Goal: Information Seeking & Learning: Find specific fact

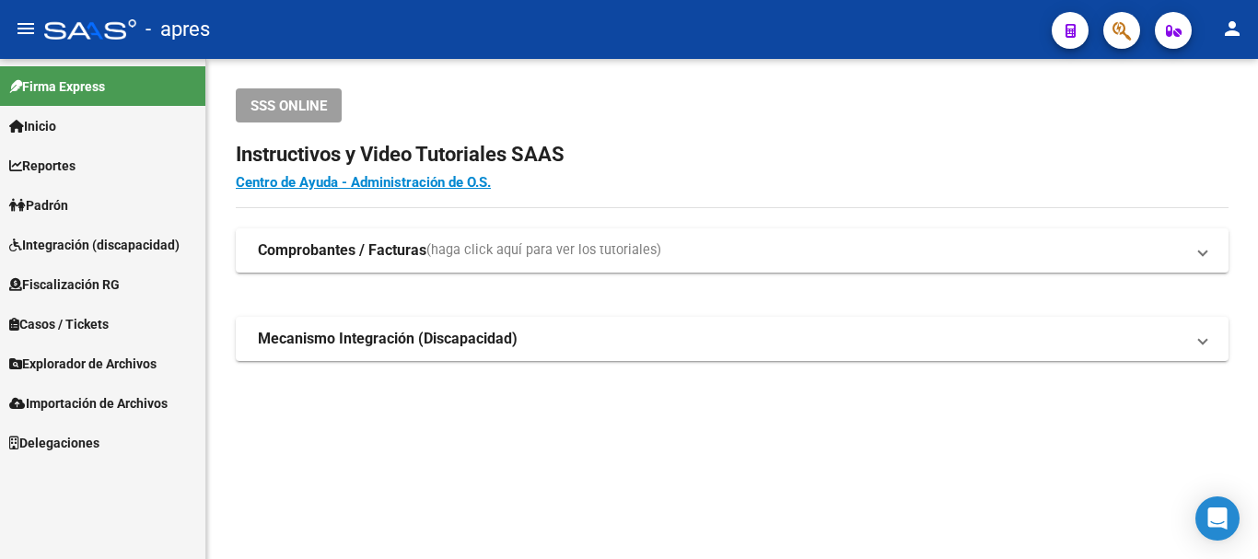
click at [1125, 51] on mat-toolbar "menu - apres person" at bounding box center [629, 29] width 1258 height 59
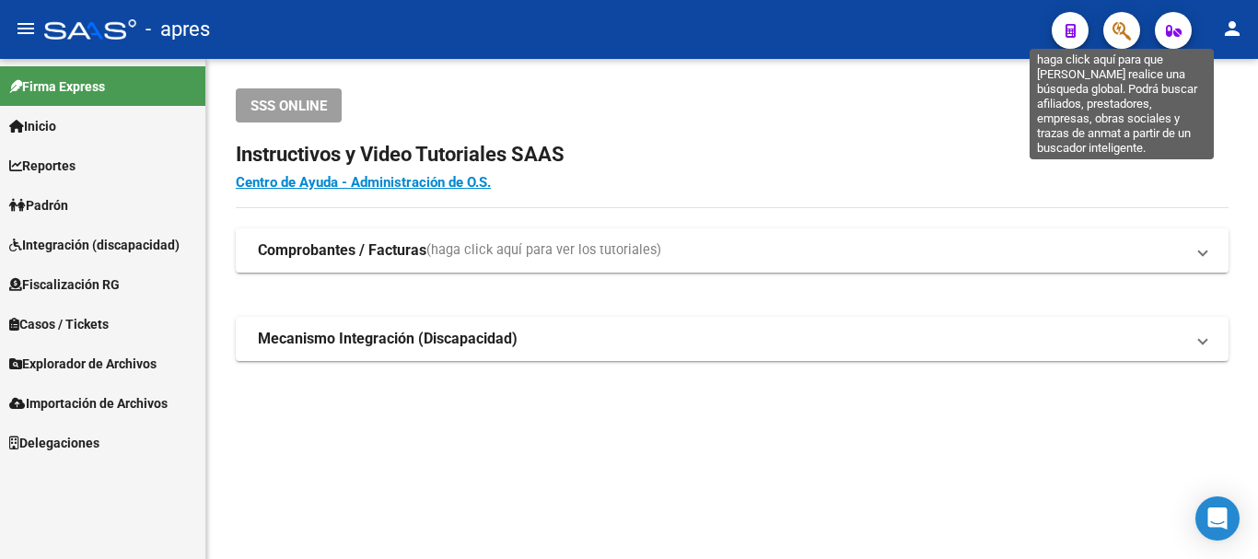
click at [1124, 33] on icon "button" at bounding box center [1121, 30] width 18 height 21
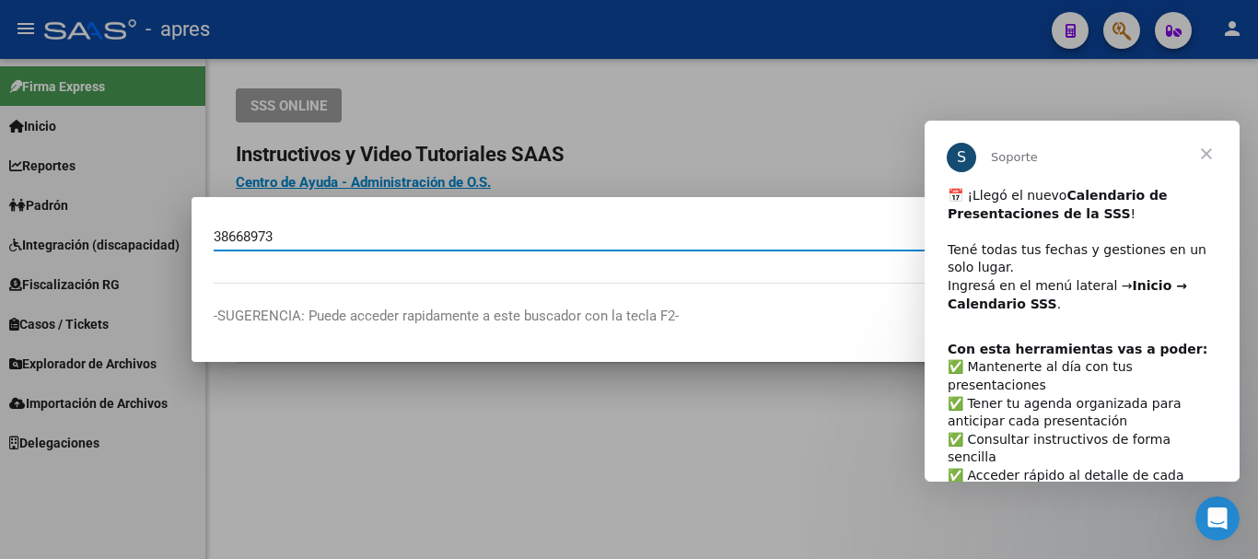
type input "38668973"
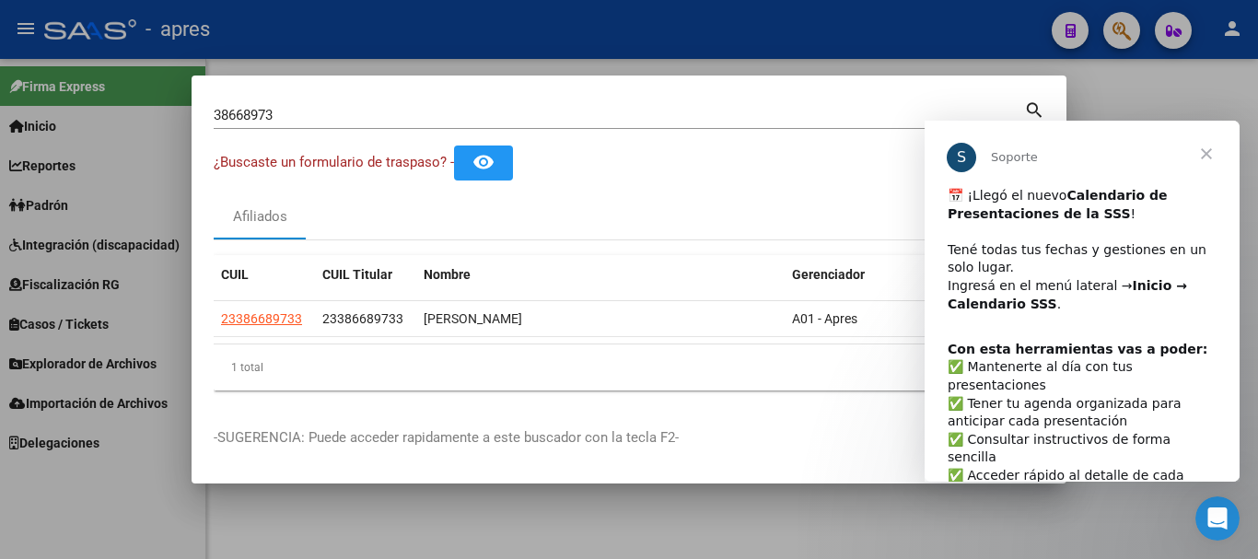
click at [1210, 144] on span "Cerrar" at bounding box center [1206, 154] width 66 height 66
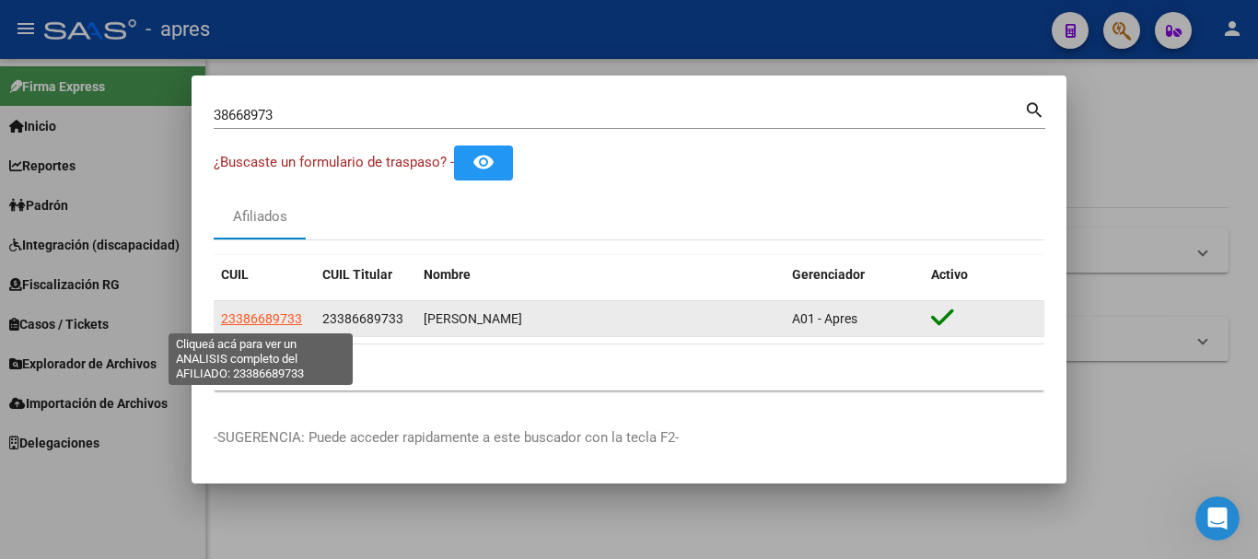
click at [280, 311] on span "23386689733" at bounding box center [261, 318] width 81 height 15
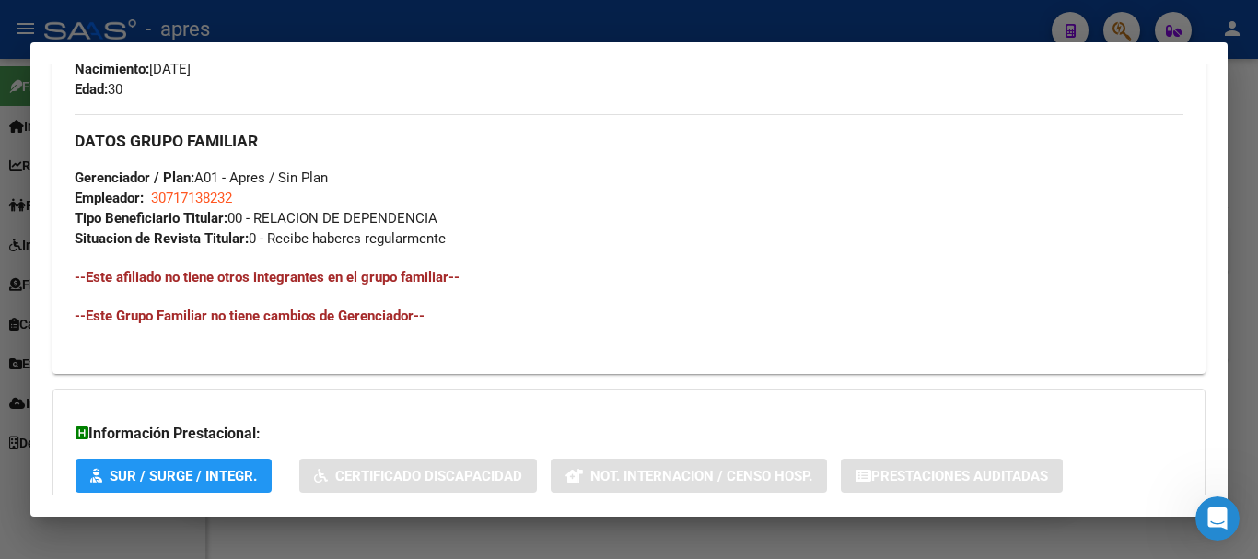
scroll to position [952, 0]
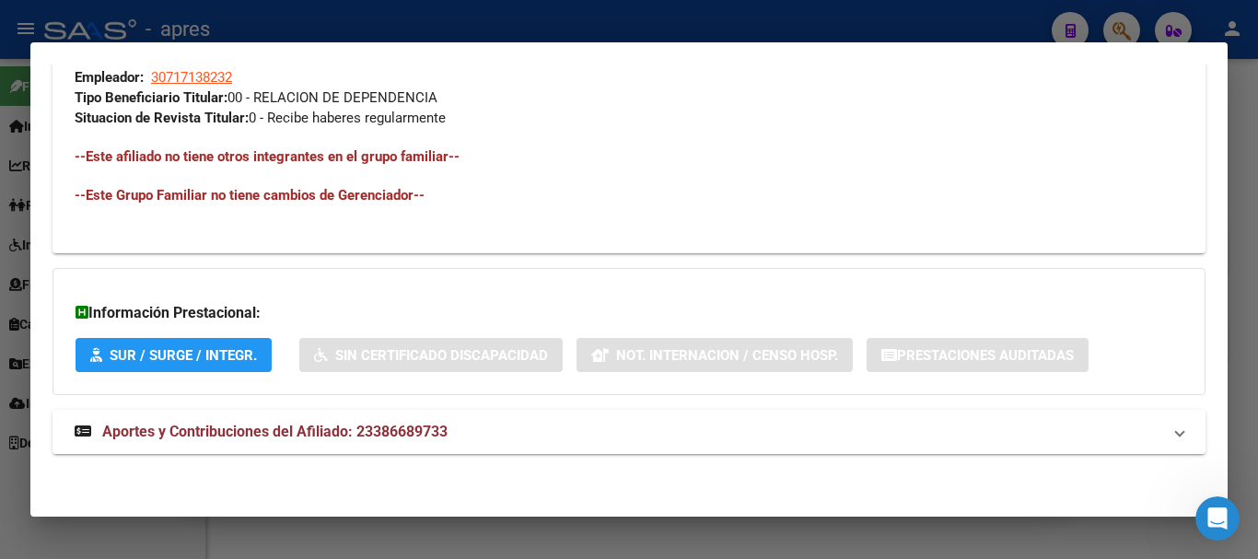
click at [345, 438] on span "Aportes y Contribuciones del Afiliado: 23386689733" at bounding box center [274, 431] width 345 height 17
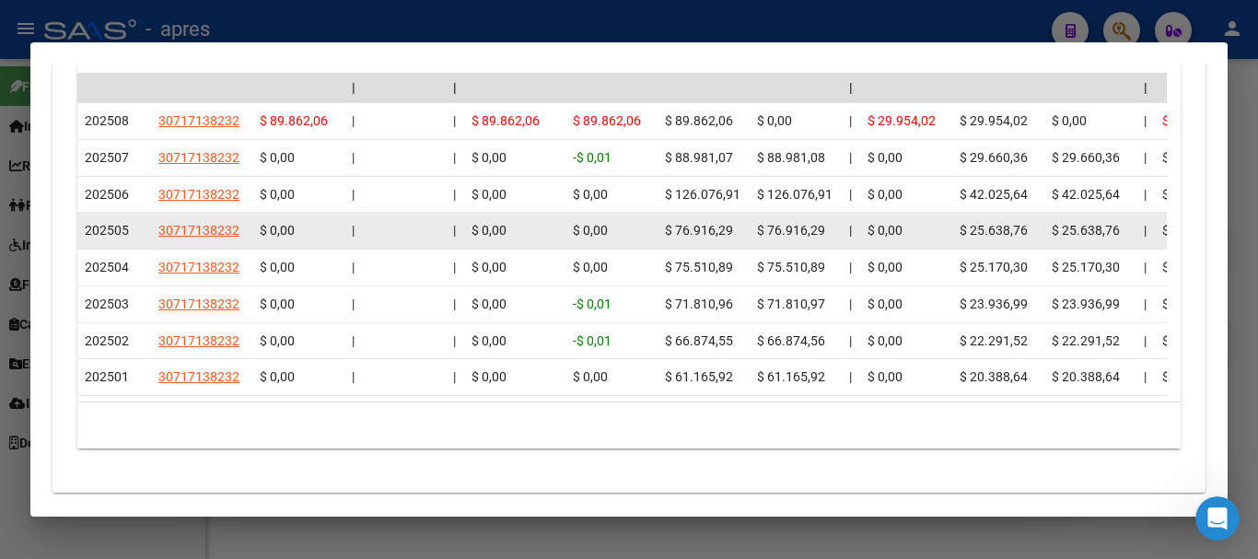
scroll to position [1711, 0]
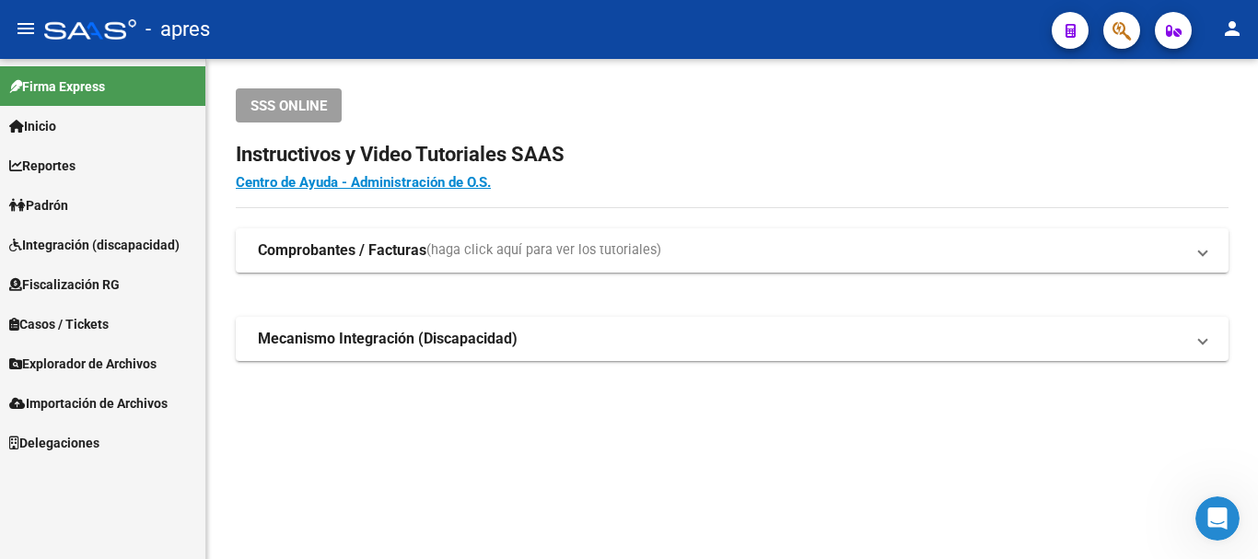
click at [1128, 29] on icon "button" at bounding box center [1121, 30] width 18 height 21
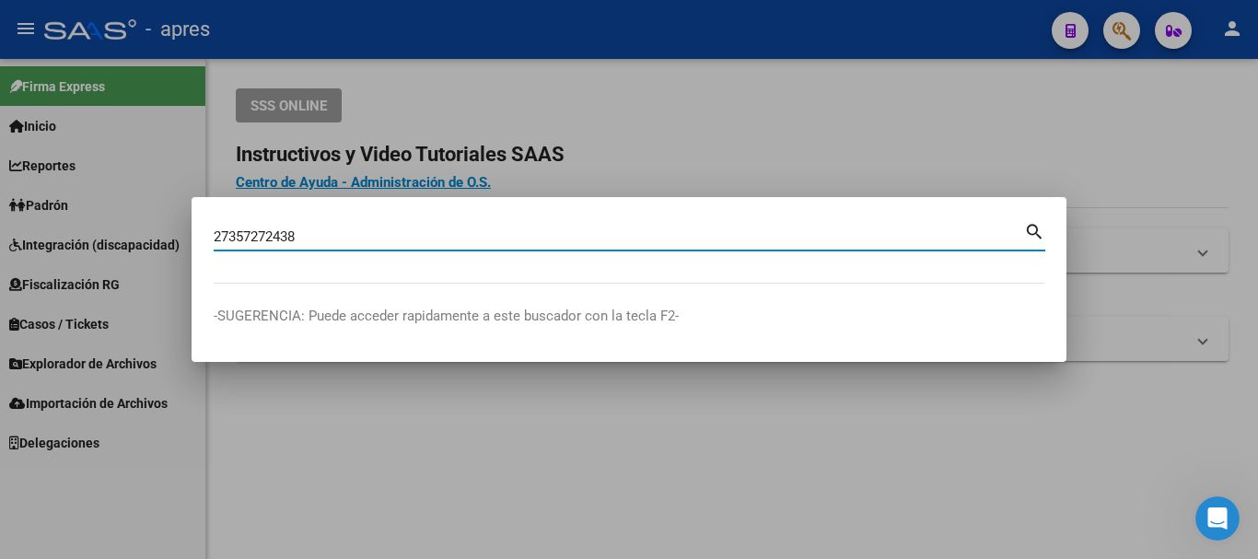
type input "27357272438"
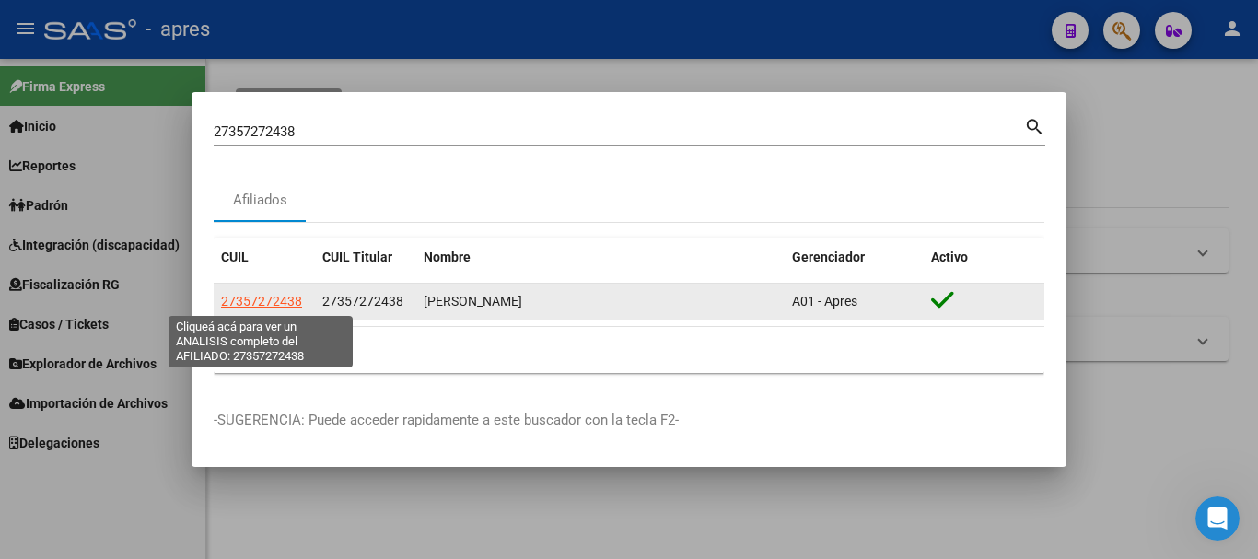
click at [285, 296] on span "27357272438" at bounding box center [261, 301] width 81 height 15
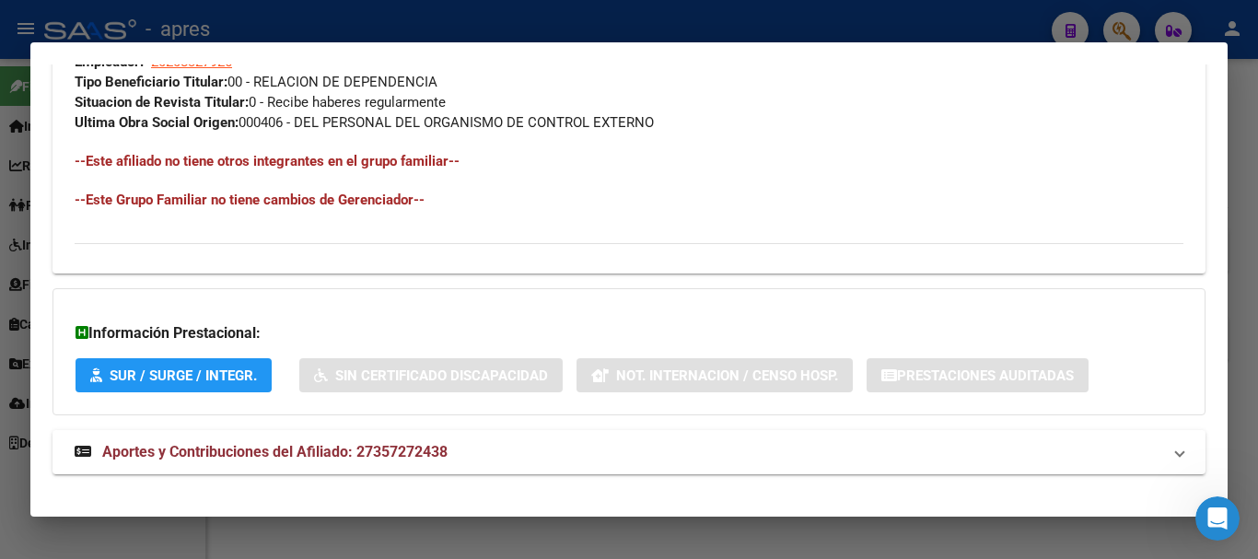
scroll to position [988, 0]
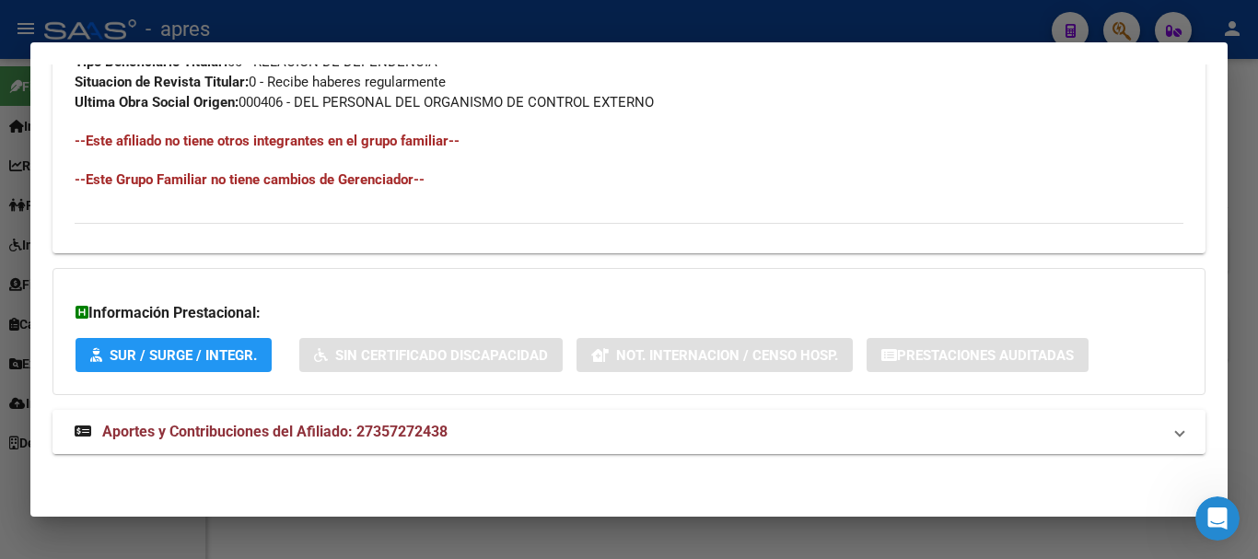
click at [315, 421] on strong "Aportes y Contribuciones del Afiliado: 27357272438" at bounding box center [261, 432] width 373 height 22
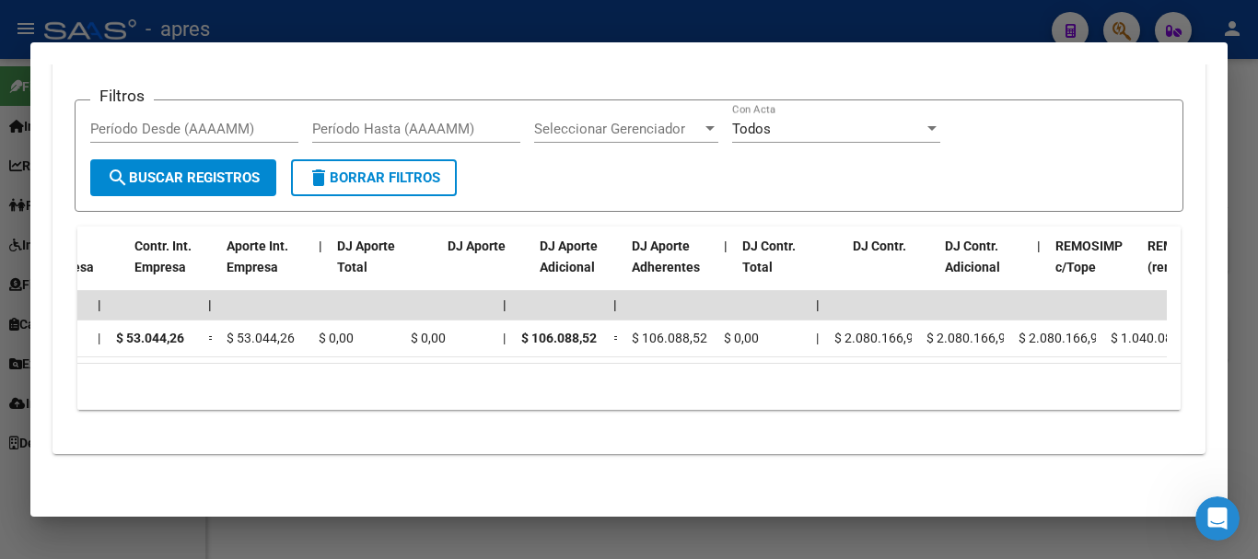
scroll to position [0, 0]
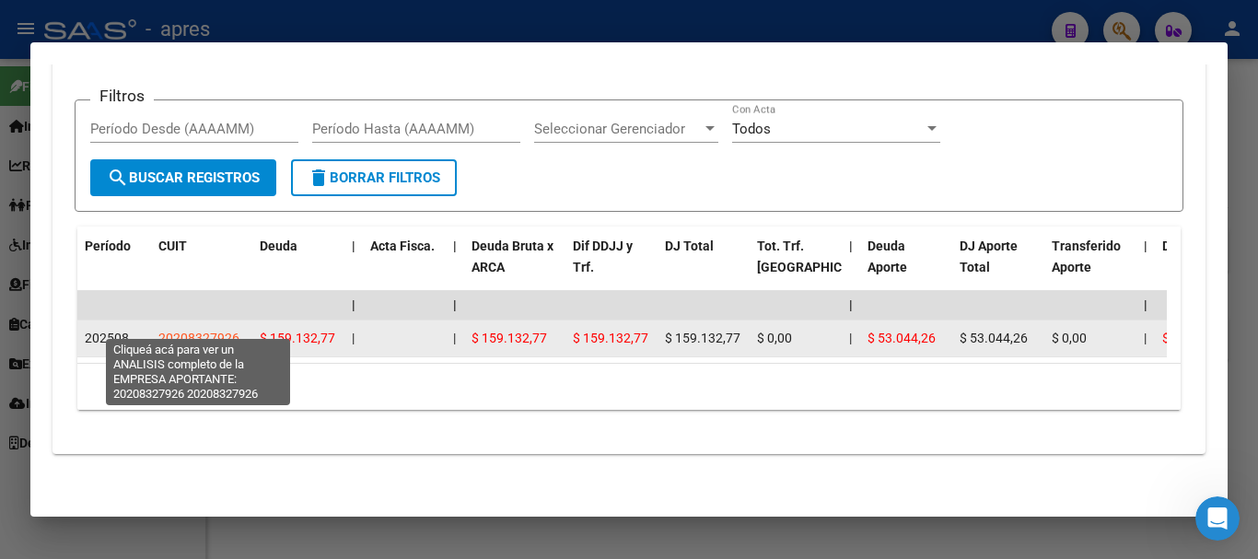
click at [178, 330] on span "20208327926" at bounding box center [198, 337] width 81 height 15
type textarea "20208327926"
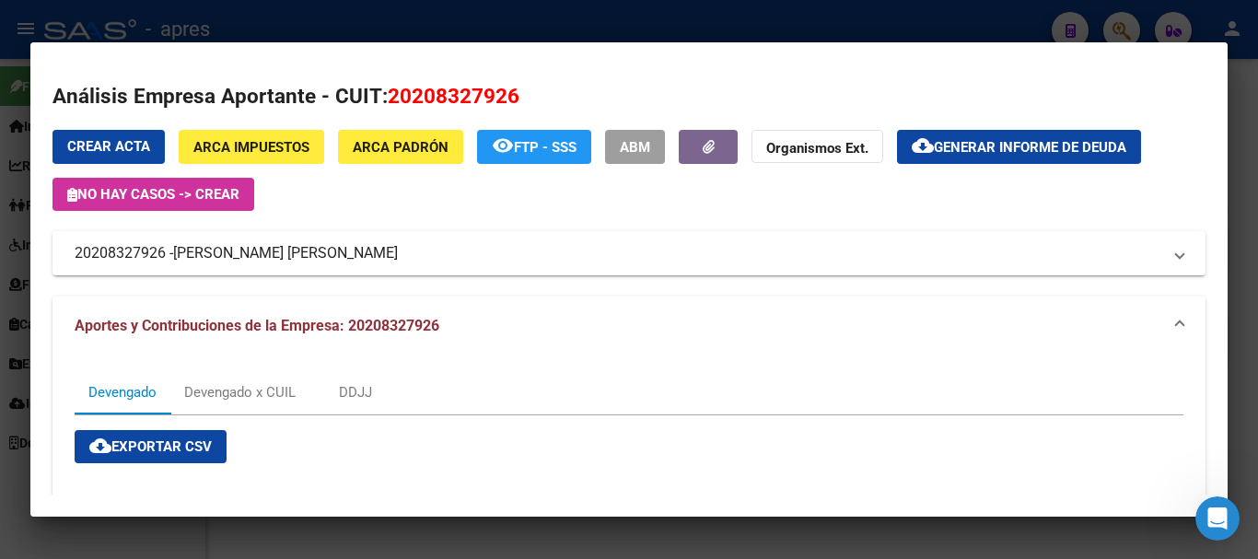
drag, startPoint x: 517, startPoint y: 94, endPoint x: 387, endPoint y: 75, distance: 132.0
click at [387, 75] on mat-dialog-content "Análisis Empresa Aportante - CUIT: 20208327926 Crear Acta ARCA Impuestos ARCA P…" at bounding box center [628, 279] width 1197 height 431
copy span "20208327926"
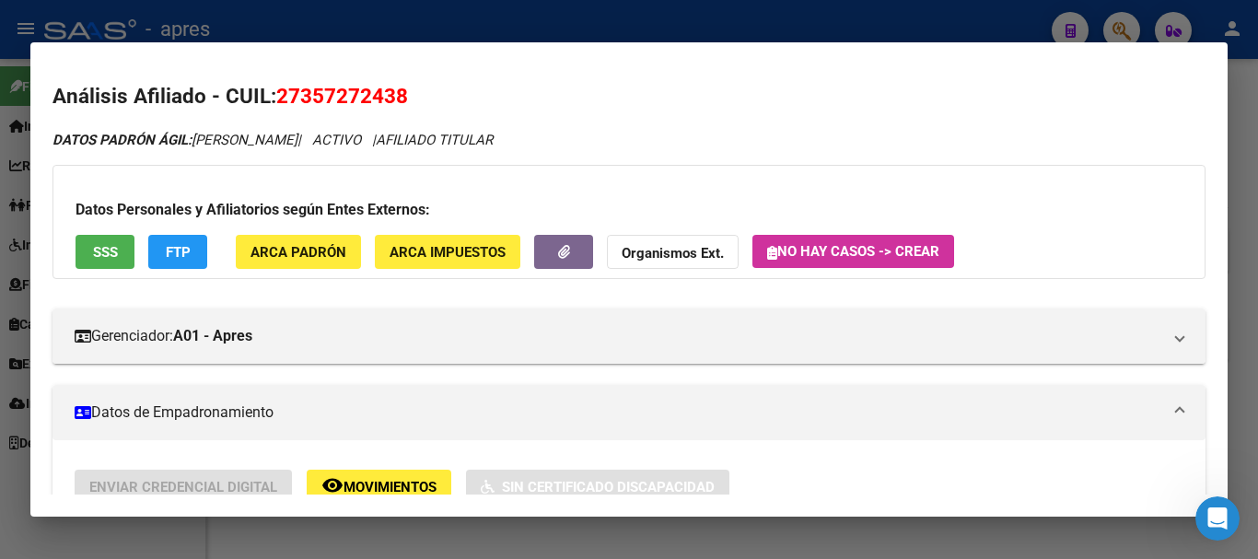
drag, startPoint x: 303, startPoint y: 94, endPoint x: 395, endPoint y: 90, distance: 92.1
click at [395, 90] on span "27357272438" at bounding box center [342, 96] width 132 height 24
copy span "35727243"
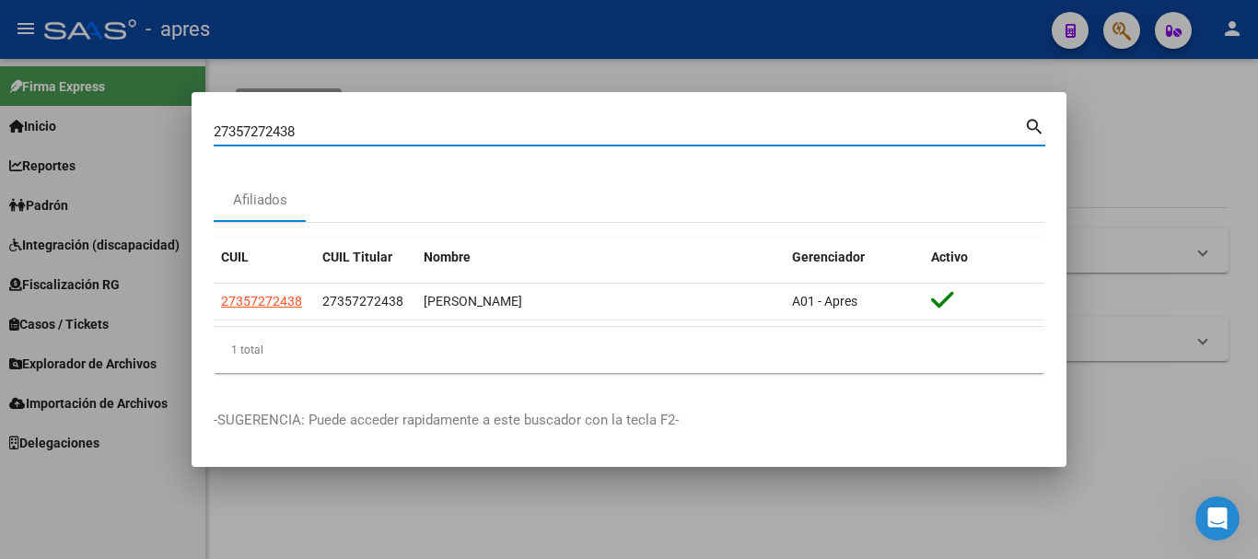
drag, startPoint x: 348, startPoint y: 137, endPoint x: 139, endPoint y: 176, distance: 212.5
click at [141, 176] on div "27357272438 Buscar (apellido, dni, cuil, nro traspaso, cuit, obra social) searc…" at bounding box center [629, 279] width 1258 height 559
type input "20958519843"
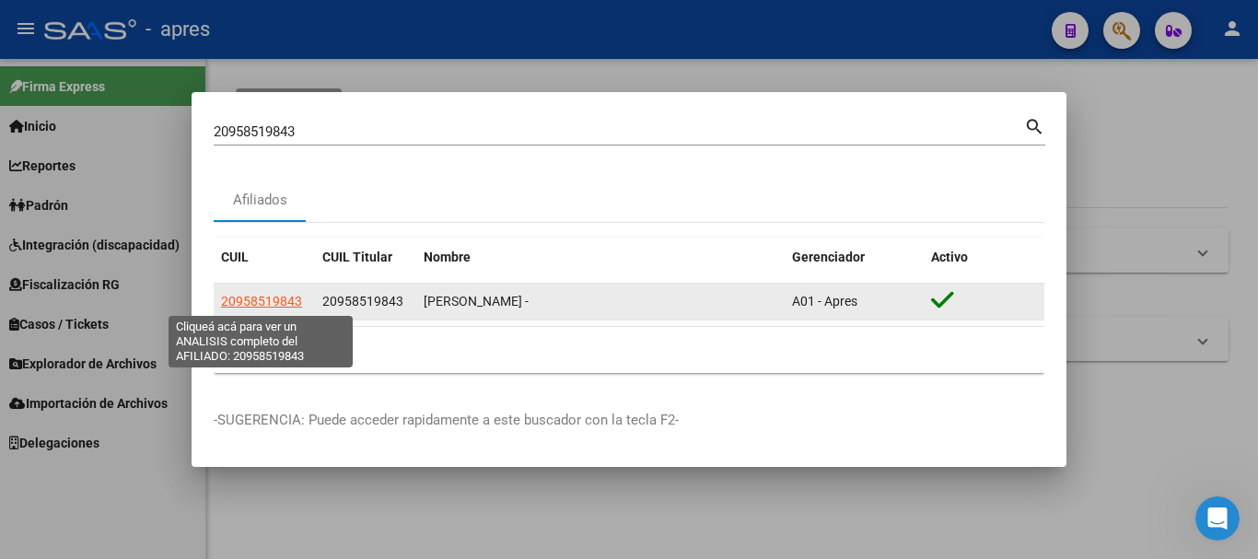
click at [264, 296] on span "20958519843" at bounding box center [261, 301] width 81 height 15
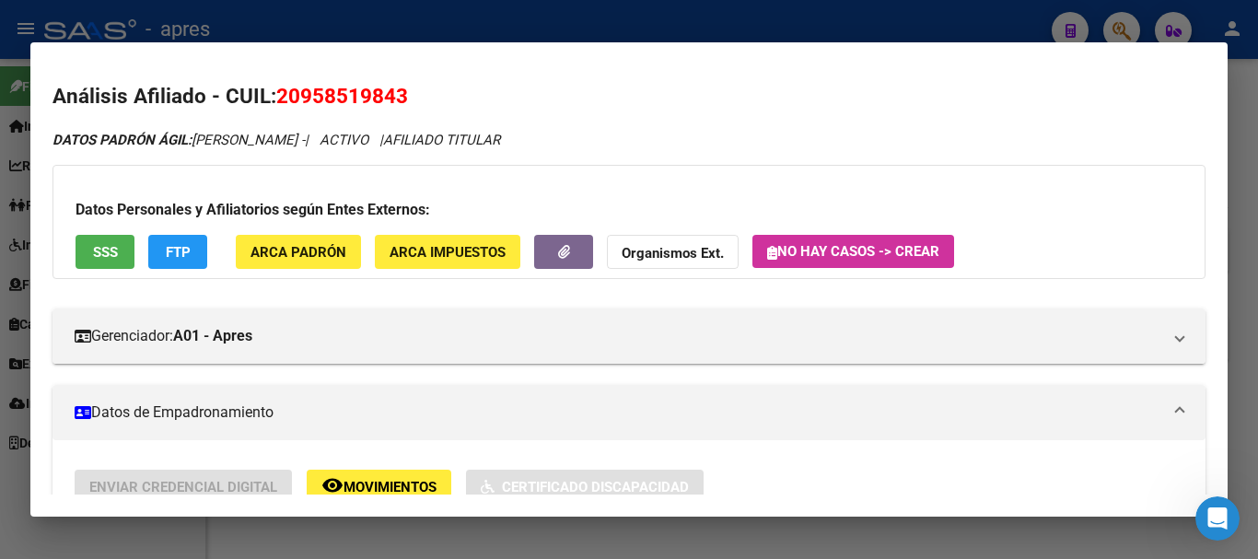
drag, startPoint x: 284, startPoint y: 93, endPoint x: 429, endPoint y: 77, distance: 146.3
click at [429, 77] on mat-dialog-content "Análisis Afiliado - CUIL: 20958519843 DATOS PADRÓN ÁGIL: [PERSON_NAME] - | ACTI…" at bounding box center [628, 279] width 1197 height 431
drag, startPoint x: 275, startPoint y: 96, endPoint x: 412, endPoint y: 83, distance: 136.9
click at [412, 83] on h2 "Análisis Afiliado - CUIL: 20958519843" at bounding box center [628, 96] width 1153 height 31
copy span "20958519843"
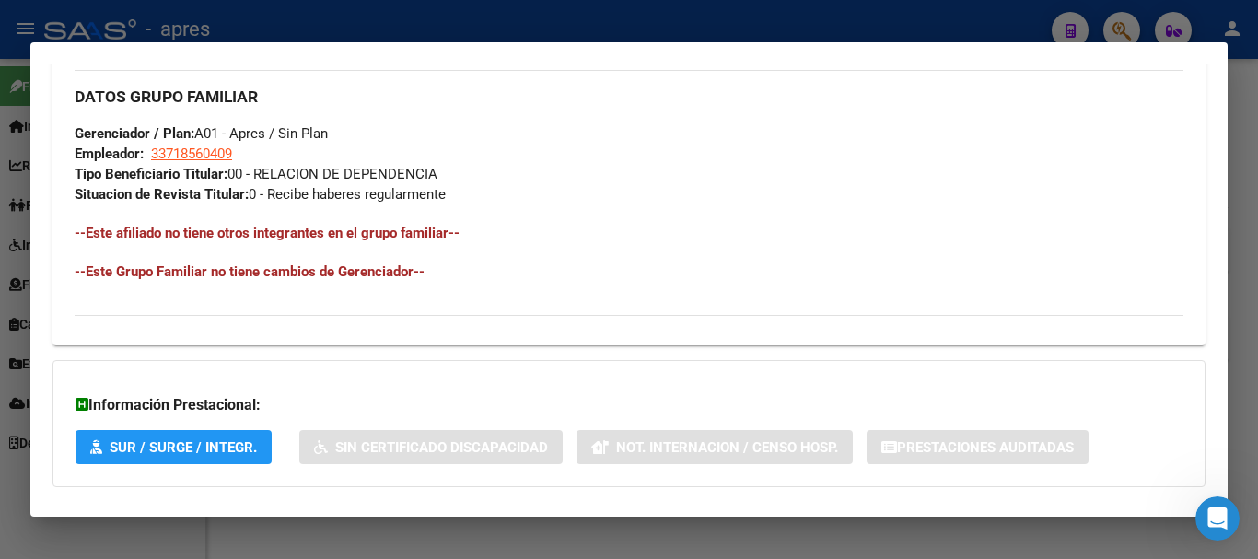
scroll to position [784, 0]
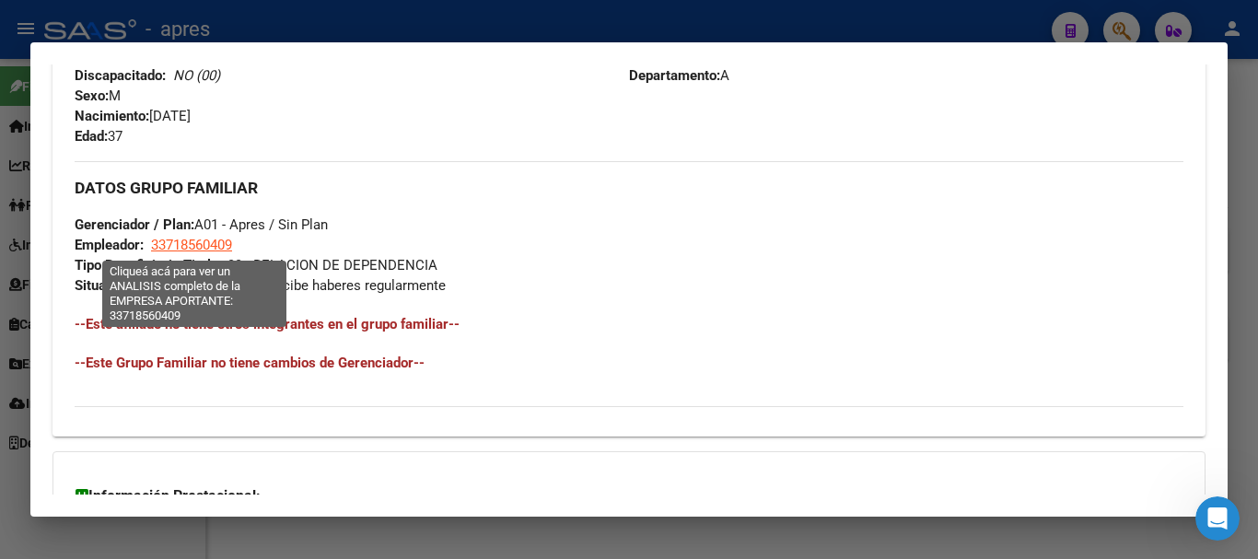
click at [201, 238] on span "33718560409" at bounding box center [191, 245] width 81 height 17
type textarea "33718560409"
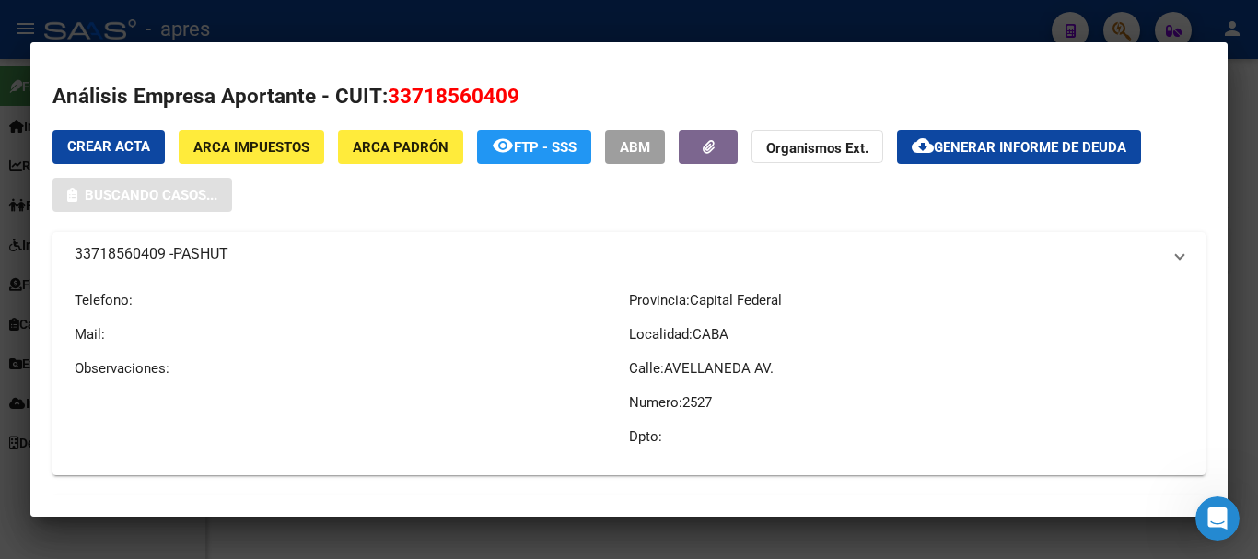
drag, startPoint x: 519, startPoint y: 96, endPoint x: 390, endPoint y: 103, distance: 129.1
click at [390, 103] on h2 "Análisis Empresa Aportante - CUIT: 33718560409" at bounding box center [628, 96] width 1153 height 31
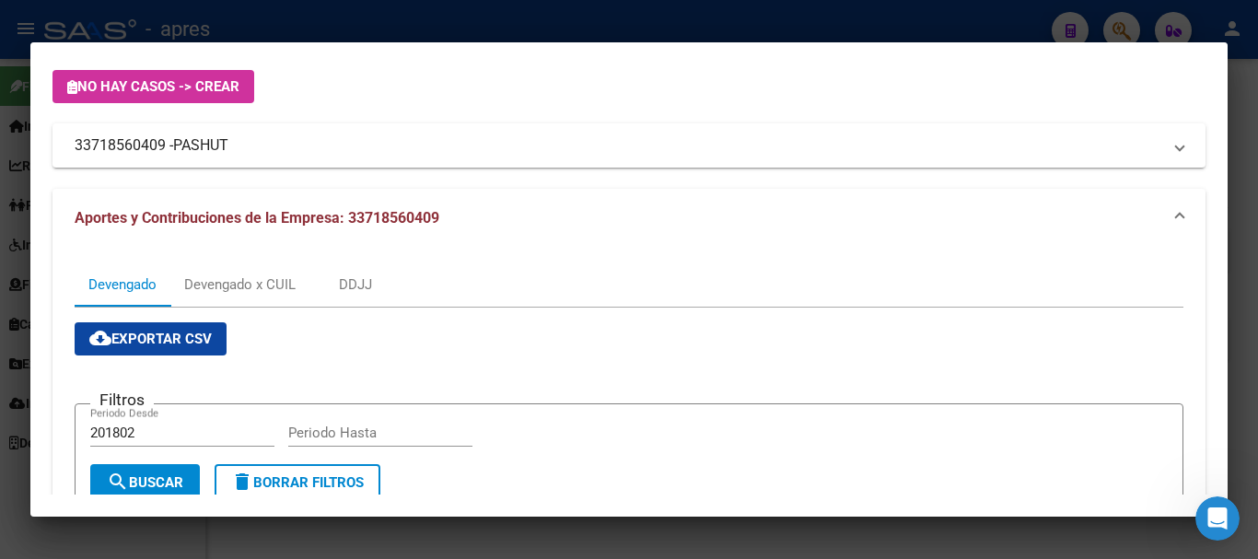
scroll to position [92, 0]
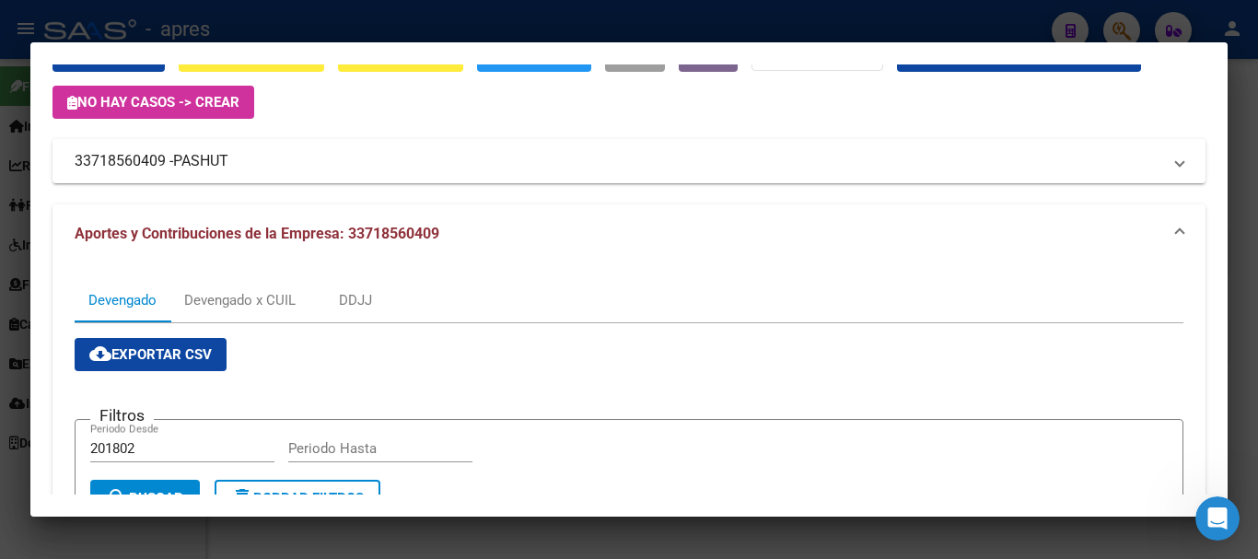
drag, startPoint x: 350, startPoint y: 233, endPoint x: 458, endPoint y: 226, distance: 108.0
click at [445, 240] on mat-panel-title "Aportes y Contribuciones de la Empresa: 33718560409" at bounding box center [618, 234] width 1086 height 22
copy span "33718560409"
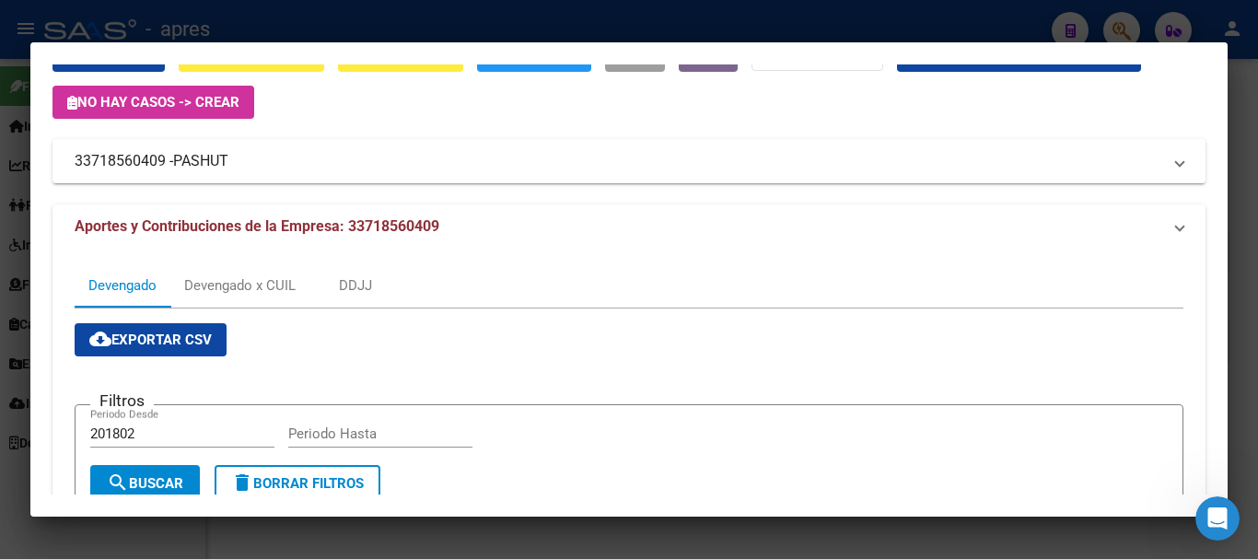
scroll to position [0, 0]
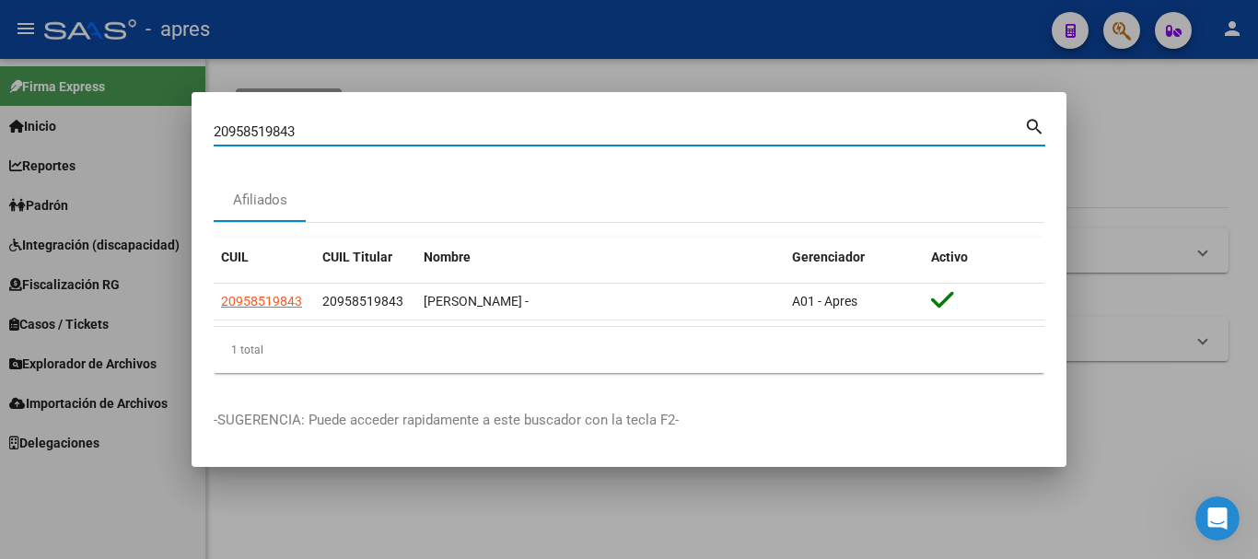
drag, startPoint x: 281, startPoint y: 133, endPoint x: 32, endPoint y: 147, distance: 248.9
click at [32, 147] on div "20958519843 Buscar (apellido, dni, cuil, nro traspaso, cuit, obra social) searc…" at bounding box center [629, 279] width 1258 height 559
type input "20332153367"
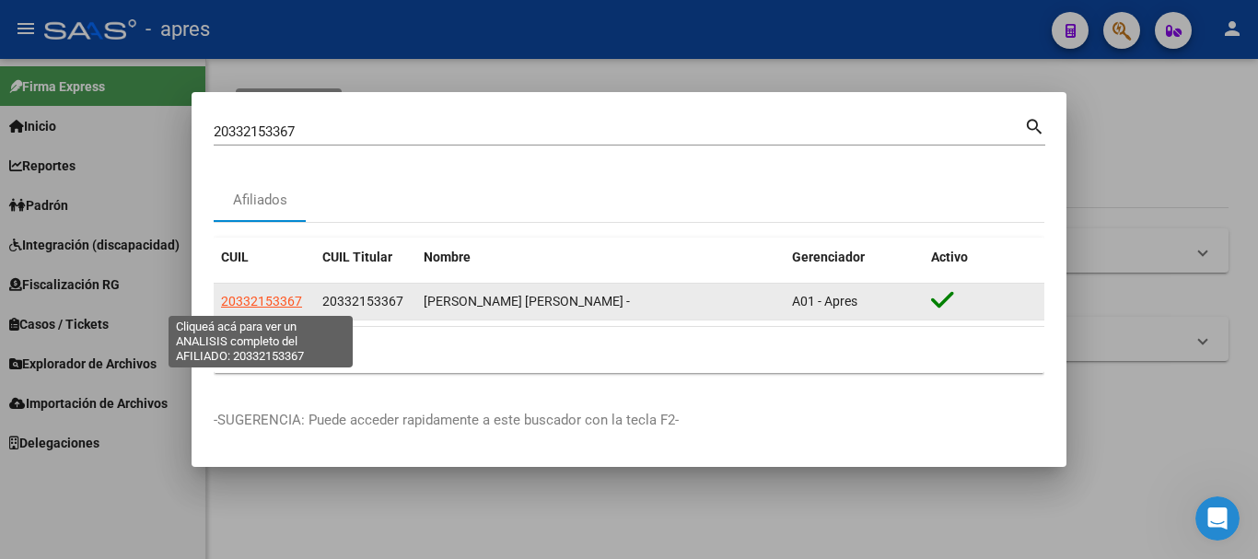
click at [267, 303] on span "20332153367" at bounding box center [261, 301] width 81 height 15
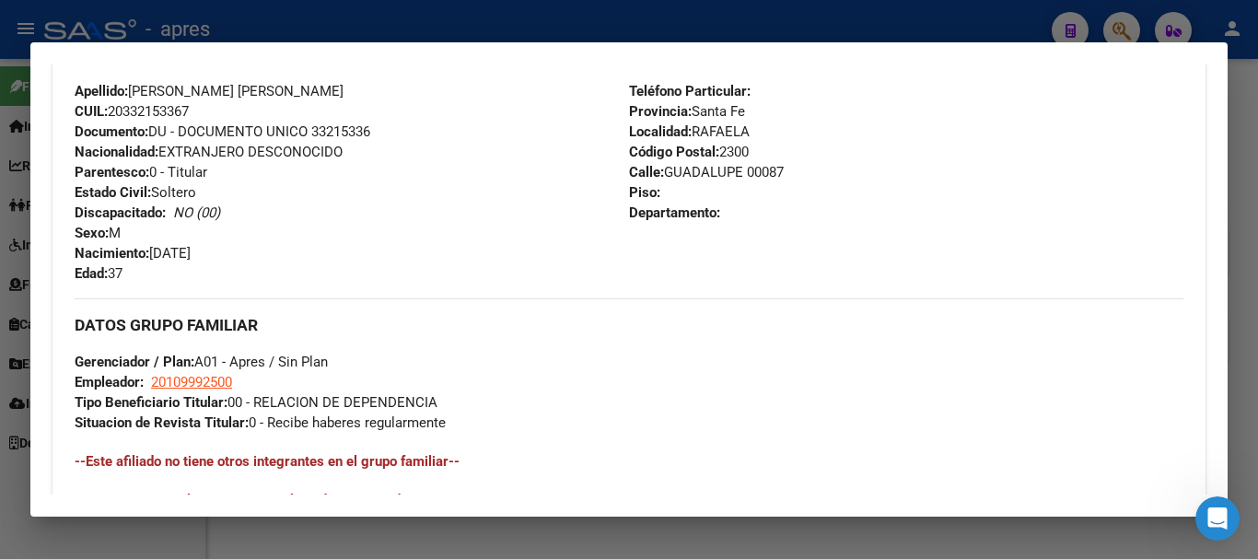
scroll to position [555, 0]
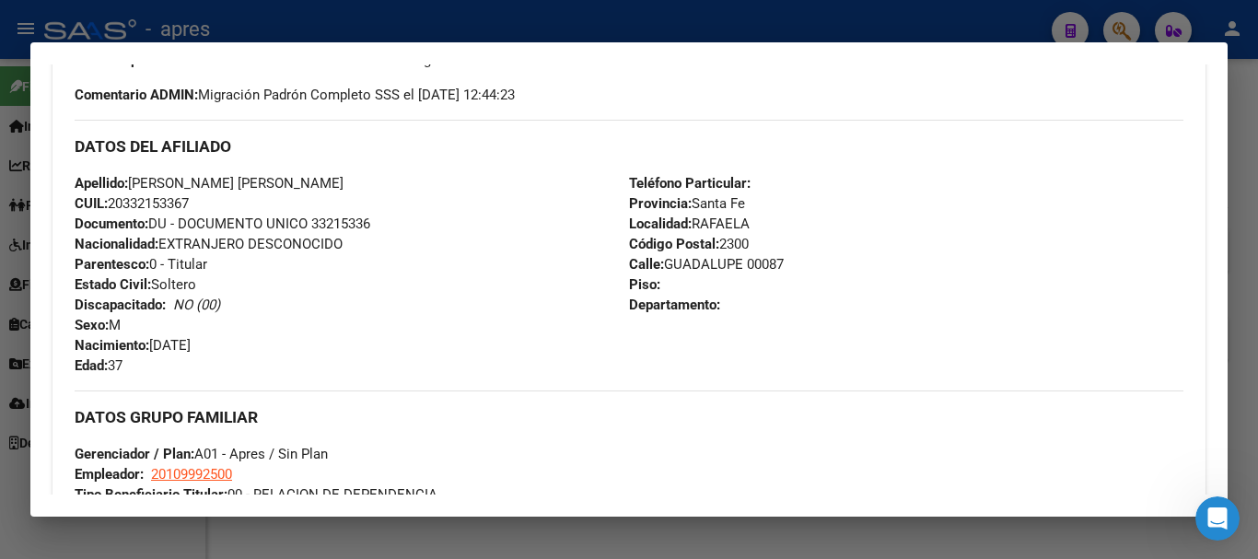
drag, startPoint x: 247, startPoint y: 475, endPoint x: 150, endPoint y: 469, distance: 96.8
click at [150, 469] on div "DATOS GRUPO FAMILIAR Gerenciador / Plan: A01 - Apres / Sin Plan Empleador: 2010…" at bounding box center [629, 457] width 1108 height 134
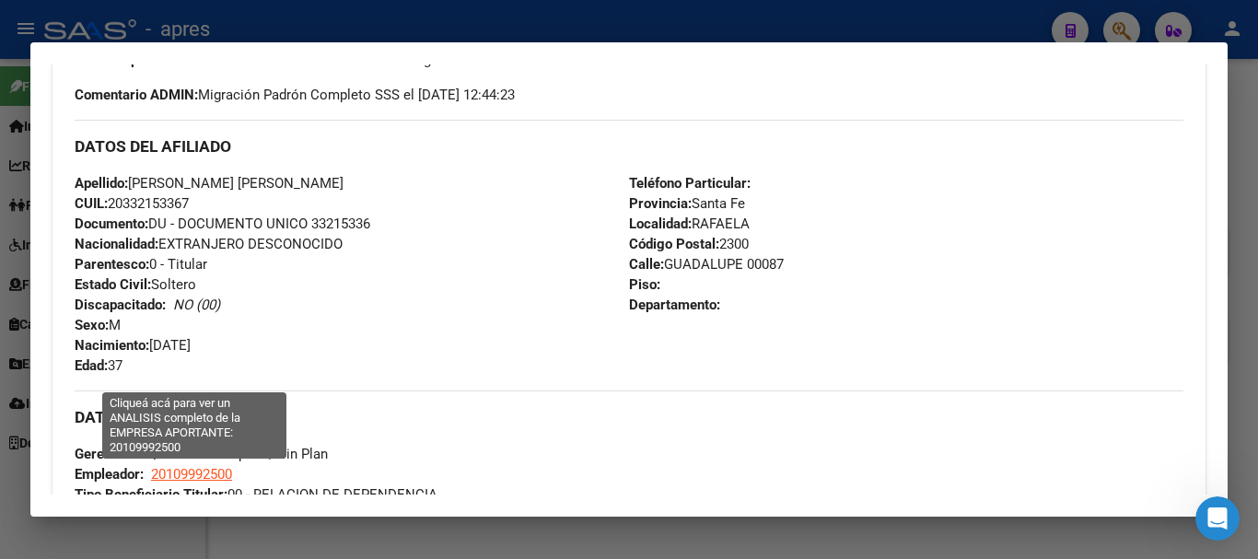
click at [160, 471] on span "20109992500" at bounding box center [191, 474] width 81 height 17
copy span "20109992500"
type textarea "20109992500"
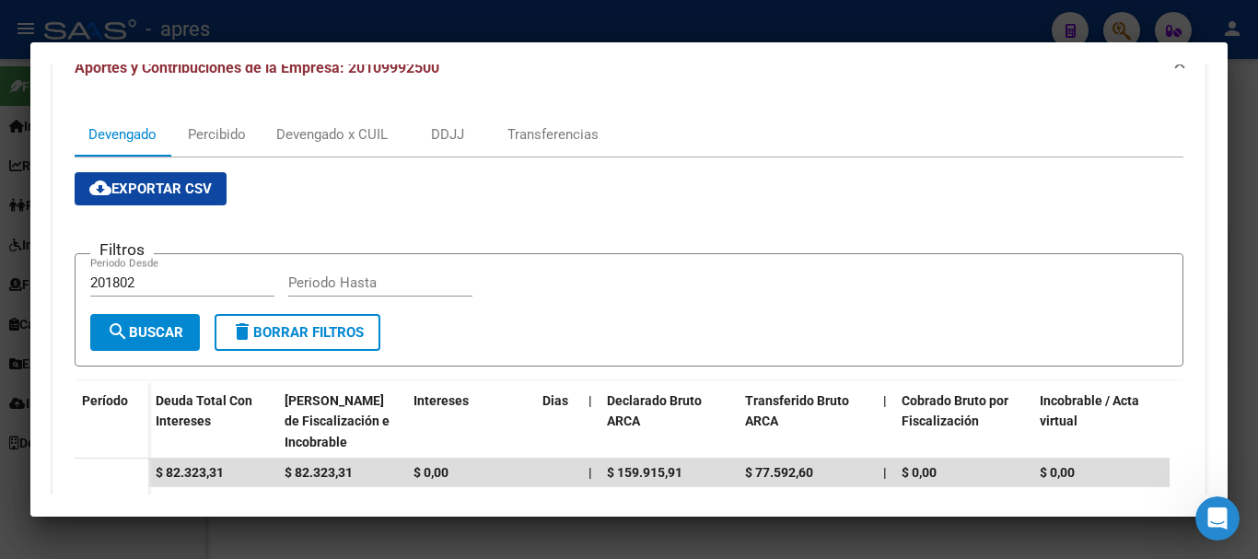
scroll to position [0, 0]
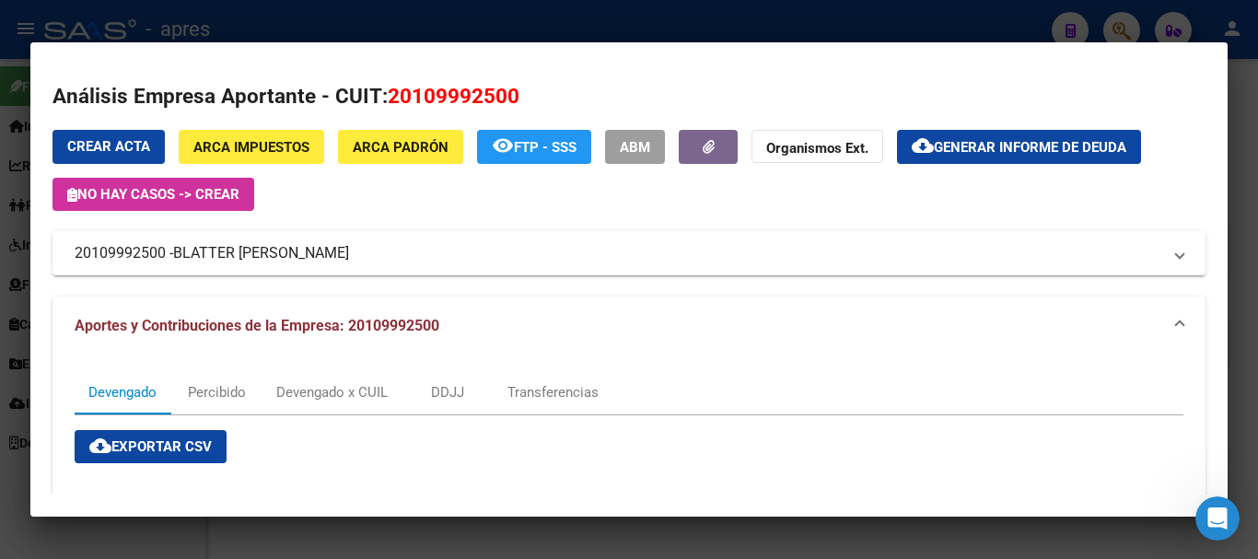
drag, startPoint x: 522, startPoint y: 94, endPoint x: 391, endPoint y: 66, distance: 133.6
click at [391, 66] on mat-dialog-content "Análisis Empresa Aportante - CUIT: 20109992500 Crear Acta ARCA Impuestos ARCA P…" at bounding box center [628, 279] width 1197 height 431
copy span "20109992500"
